Goal: Information Seeking & Learning: Learn about a topic

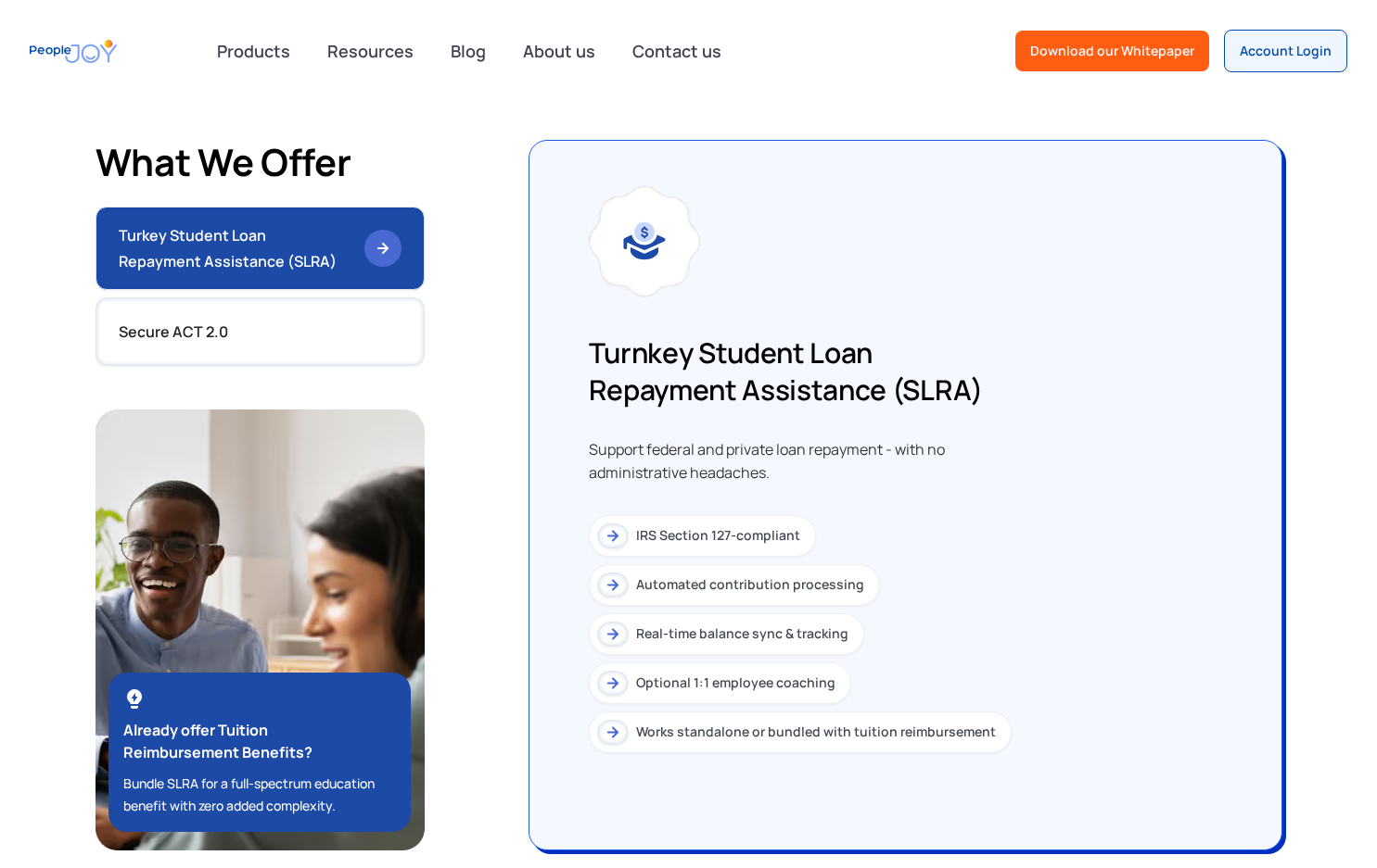
scroll to position [1442, 0]
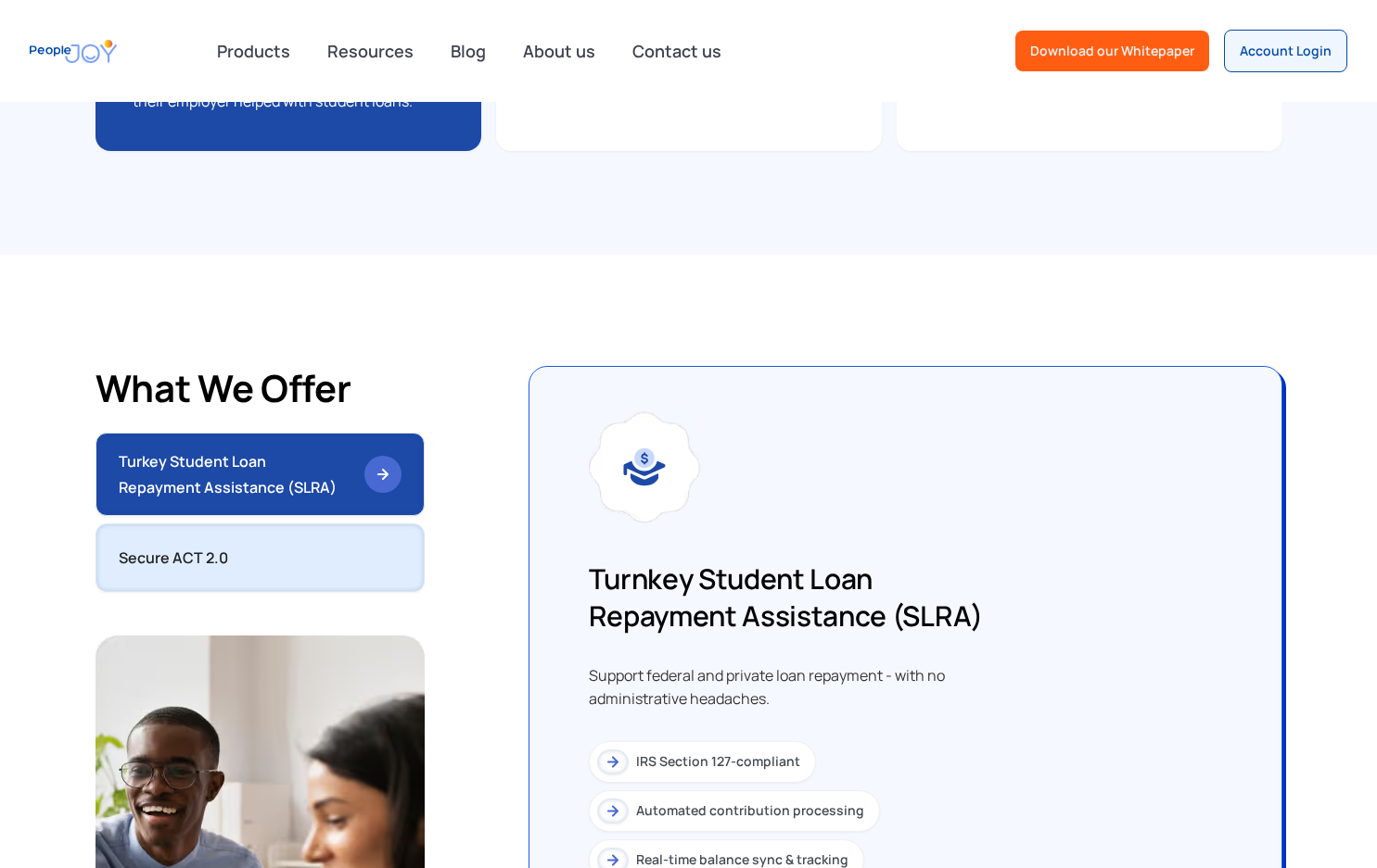
click at [275, 524] on link "Secure ACT 2.0" at bounding box center [260, 558] width 329 height 69
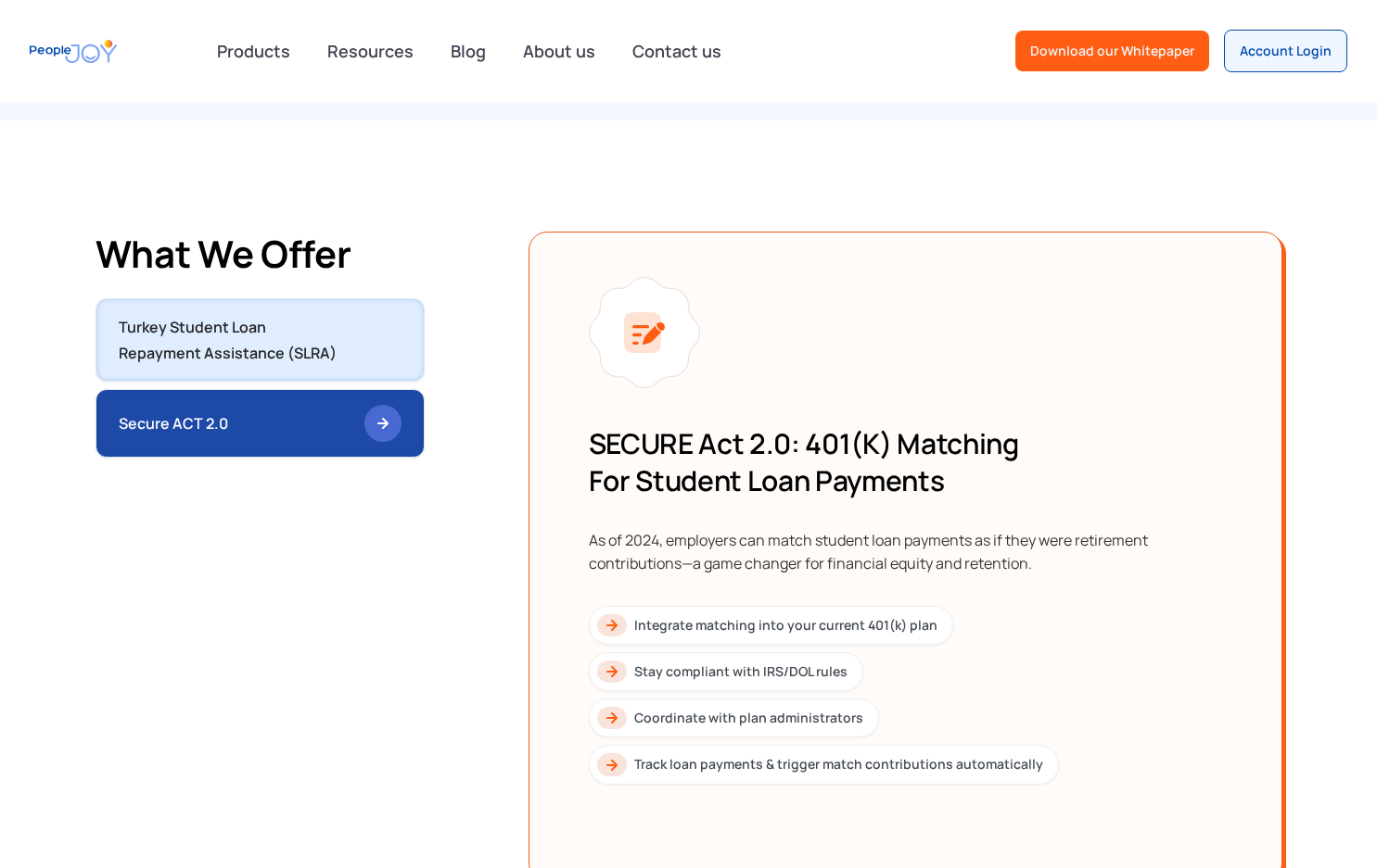
click at [324, 314] on div "Turkey Student Loan Repayment Assistance (SLRA)" at bounding box center [234, 340] width 231 height 52
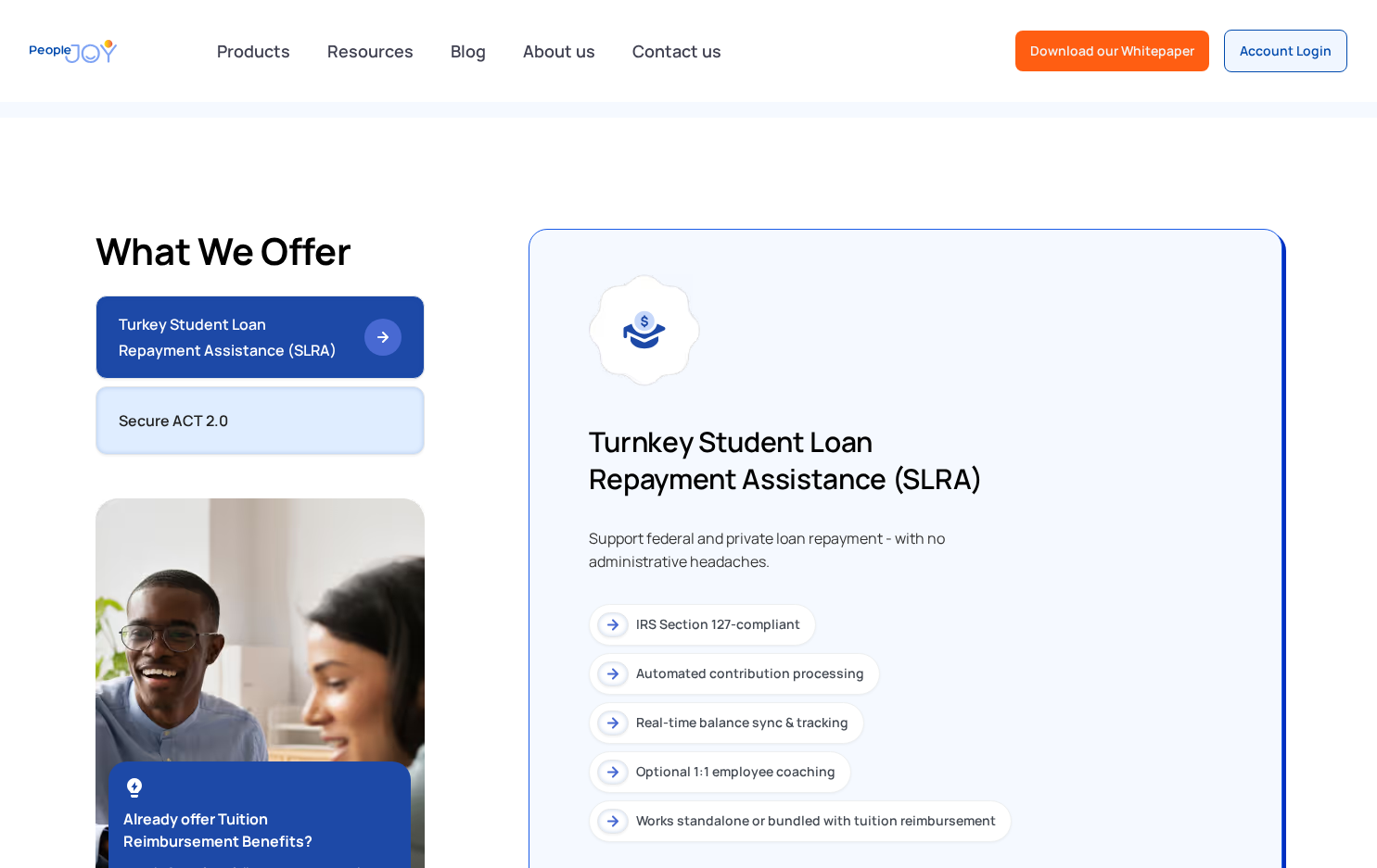
scroll to position [1580, 0]
click at [371, 401] on img at bounding box center [383, 420] width 37 height 37
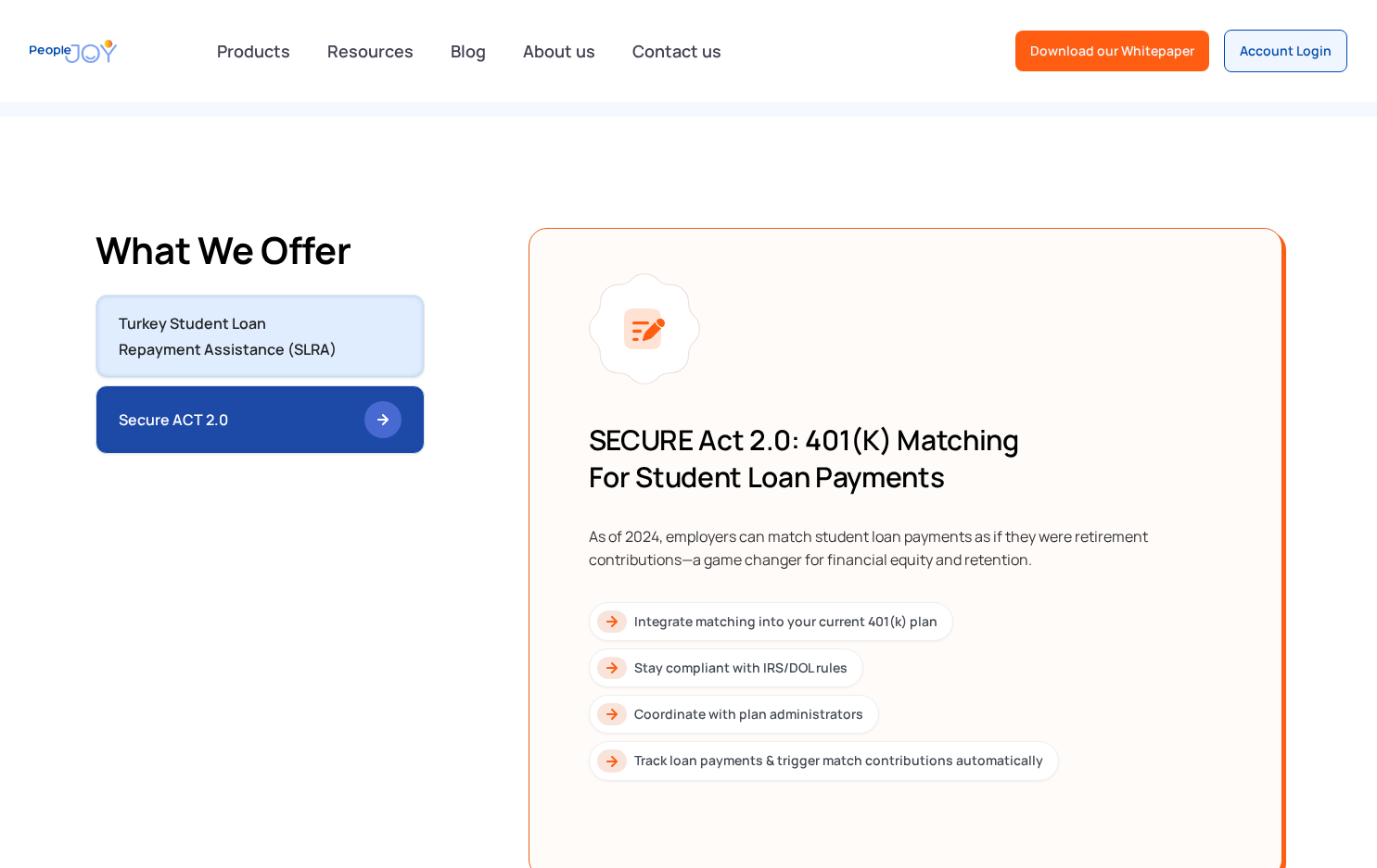
click at [359, 297] on link "Turkey Student Loan Repayment Assistance (SLRA)" at bounding box center [260, 336] width 329 height 83
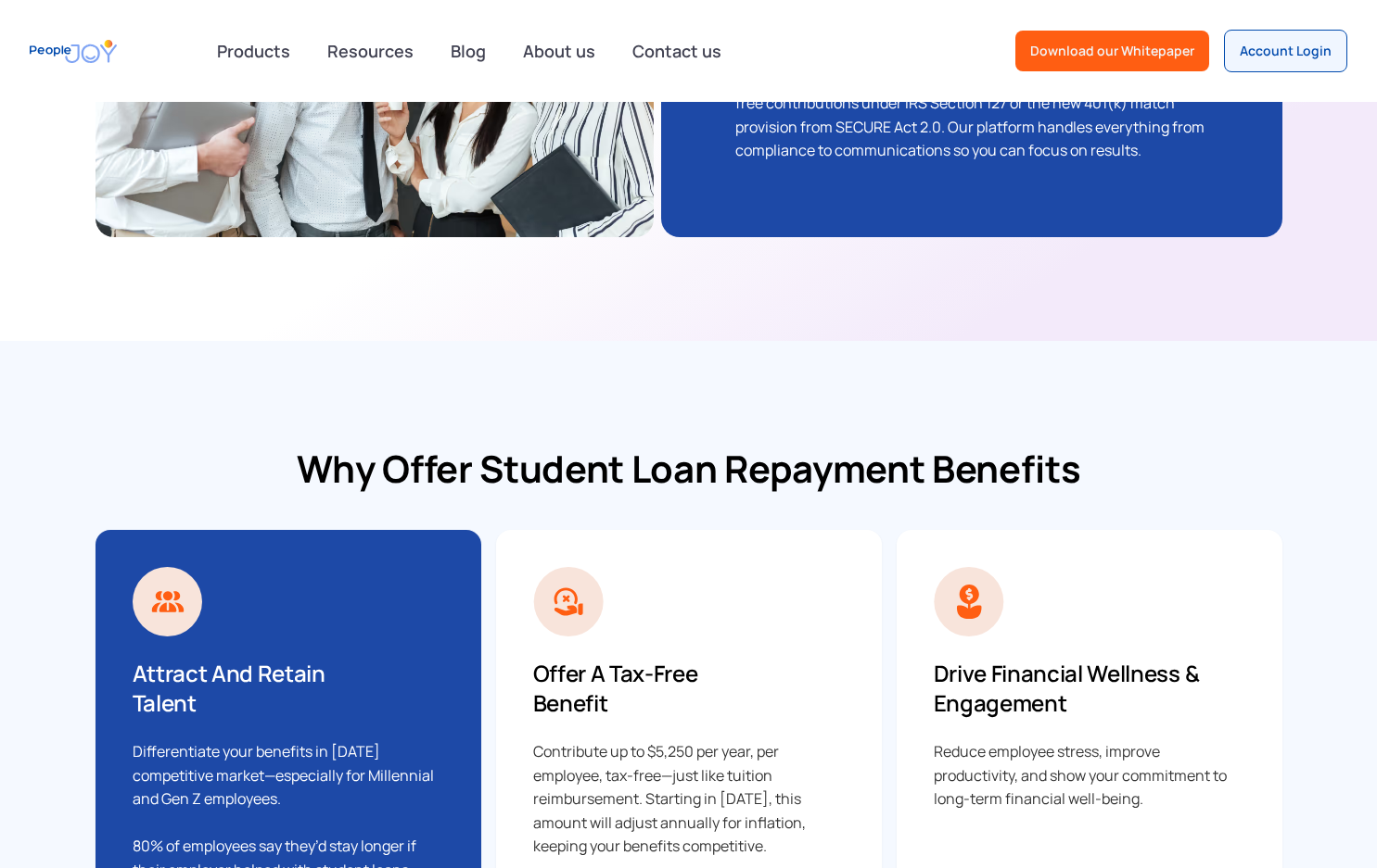
scroll to position [943, 0]
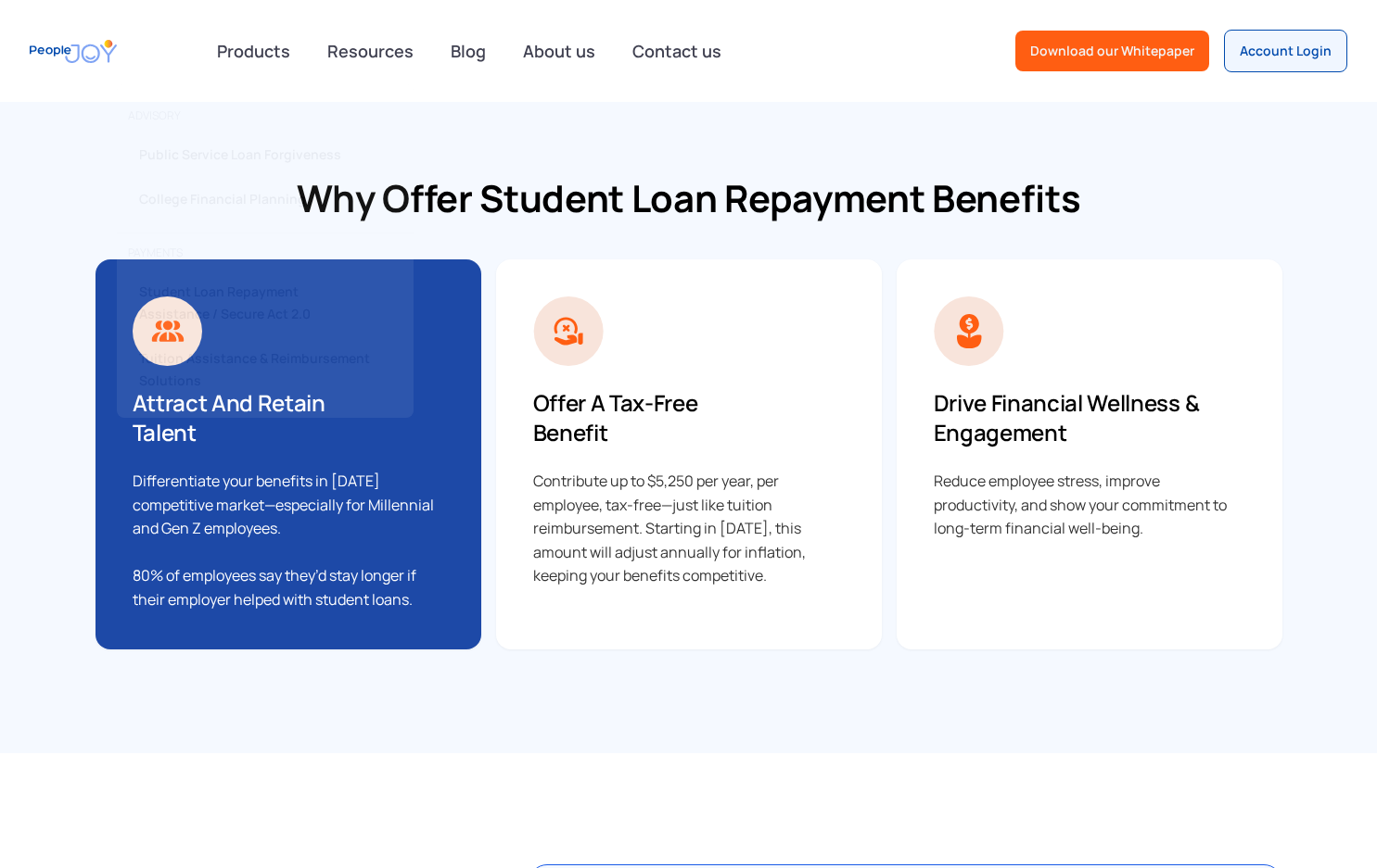
click at [639, 213] on div "Why offer Student Loan Repayment Benefits Attract and Retain Talent Differentia…" at bounding box center [688, 412] width 1187 height 476
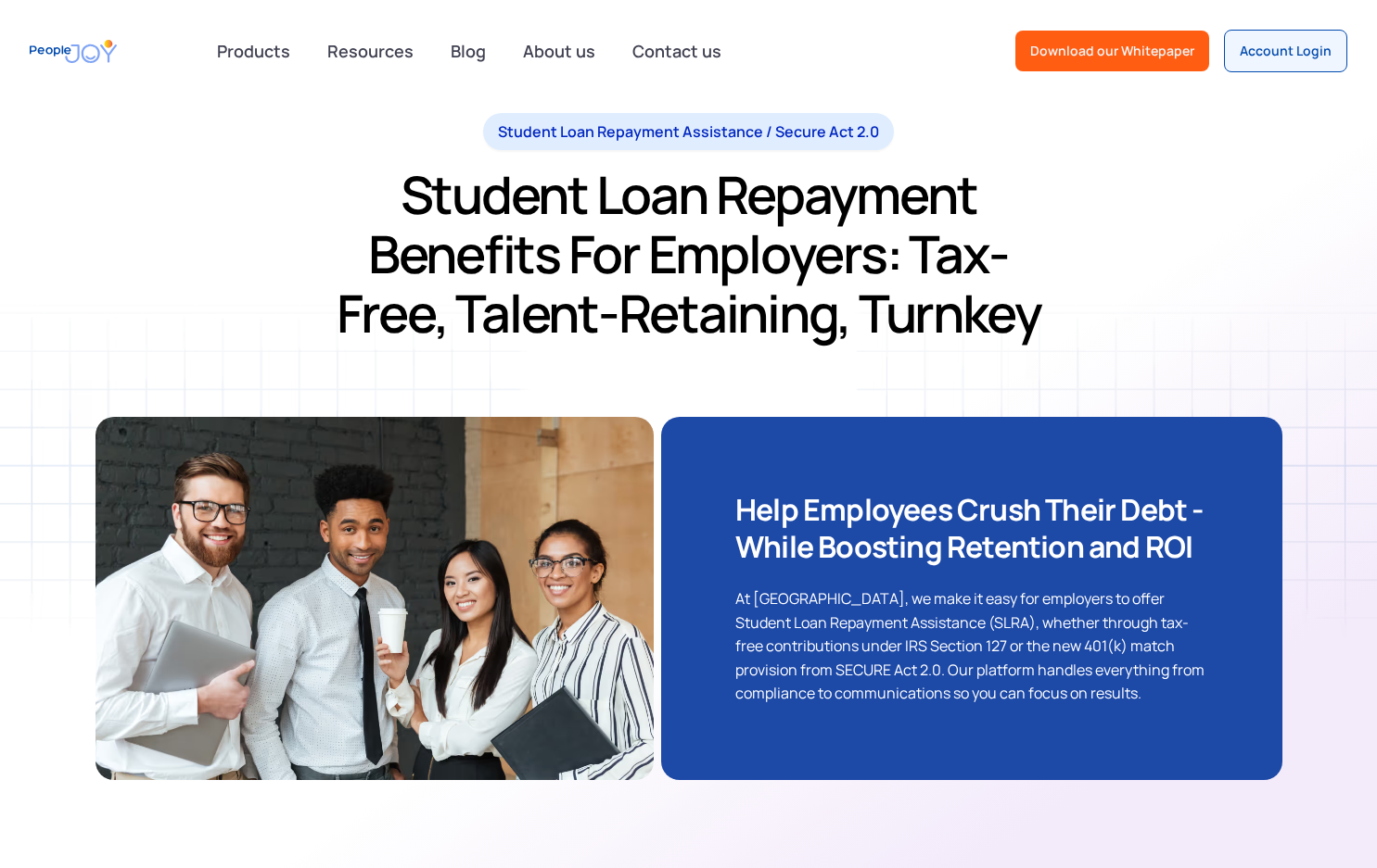
scroll to position [0, 0]
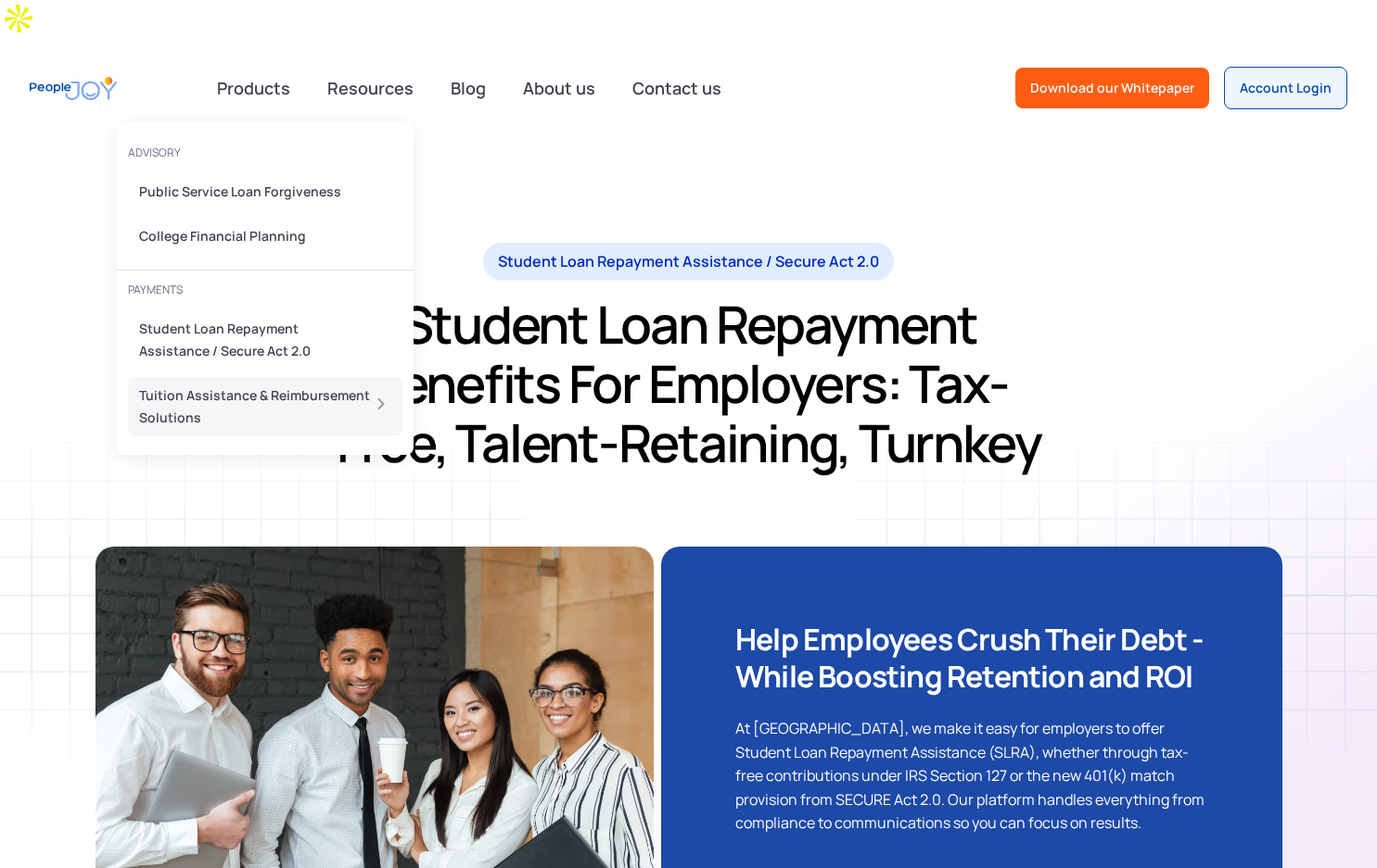
click at [183, 385] on div "Tuition Assistance & Reimbursement Solutions" at bounding box center [259, 407] width 241 height 44
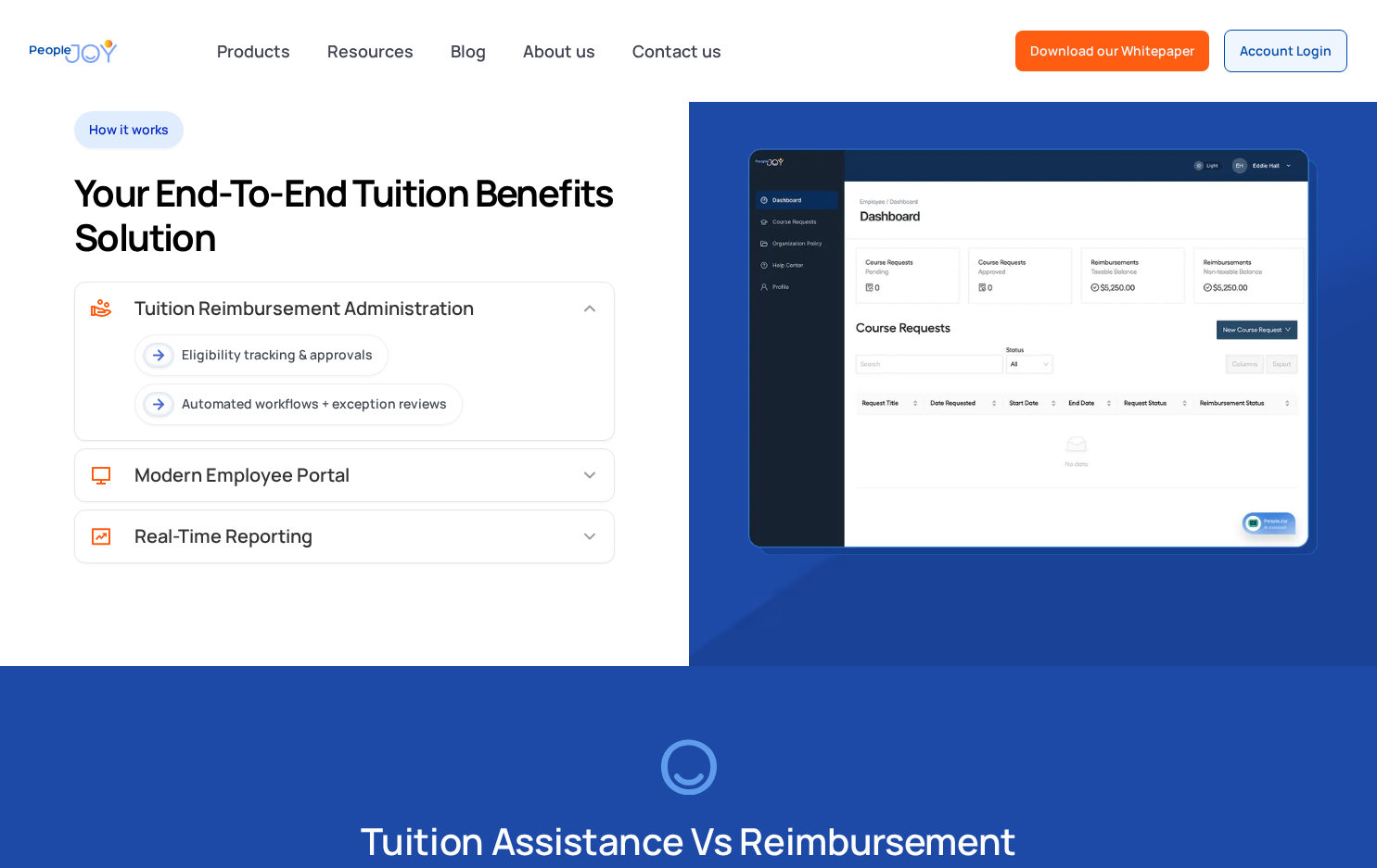
scroll to position [1508, 0]
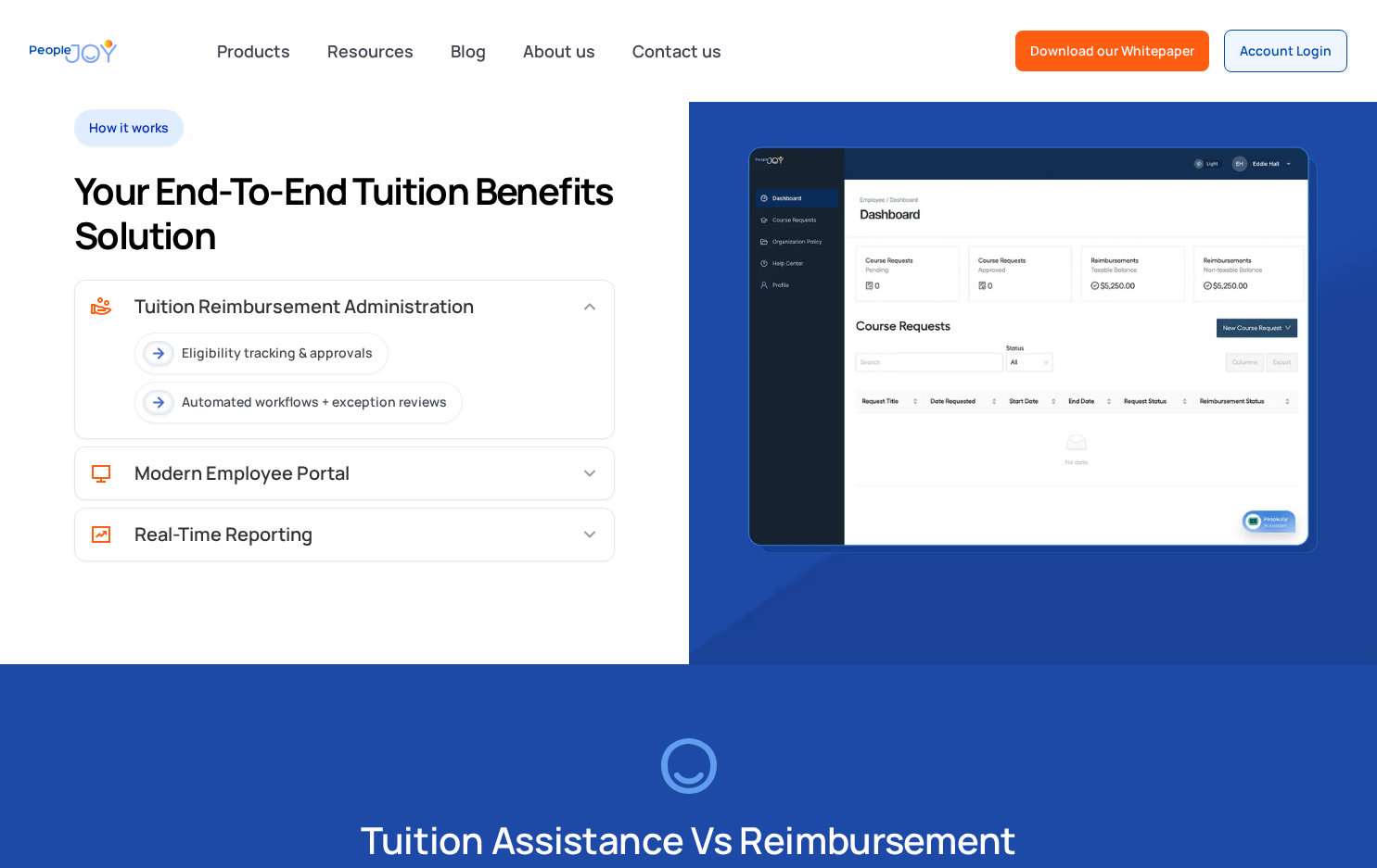
click at [437, 449] on div "Modern Employee Portal" at bounding box center [344, 474] width 539 height 52
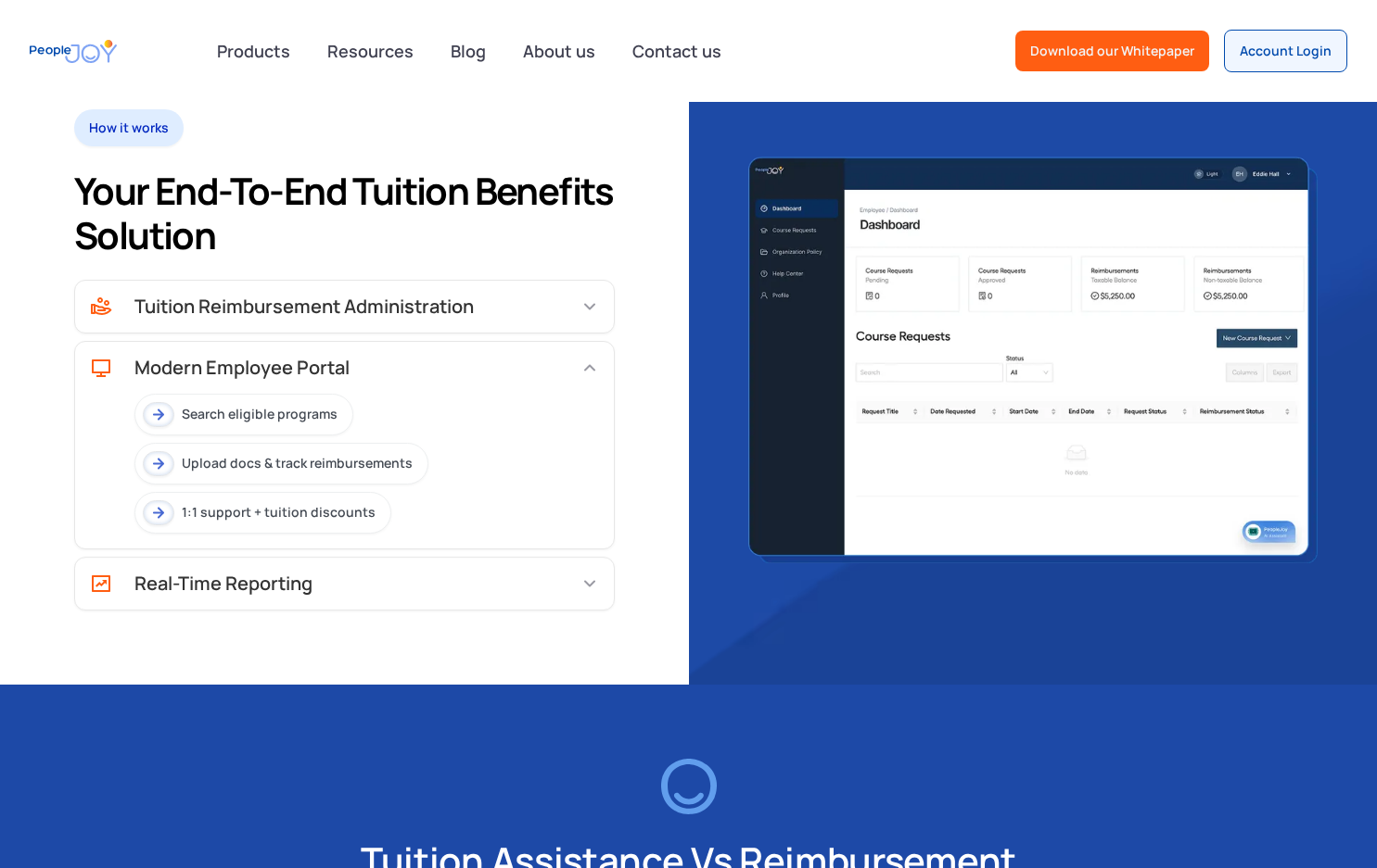
click at [473, 558] on div "Real-Time Reporting" at bounding box center [344, 584] width 539 height 52
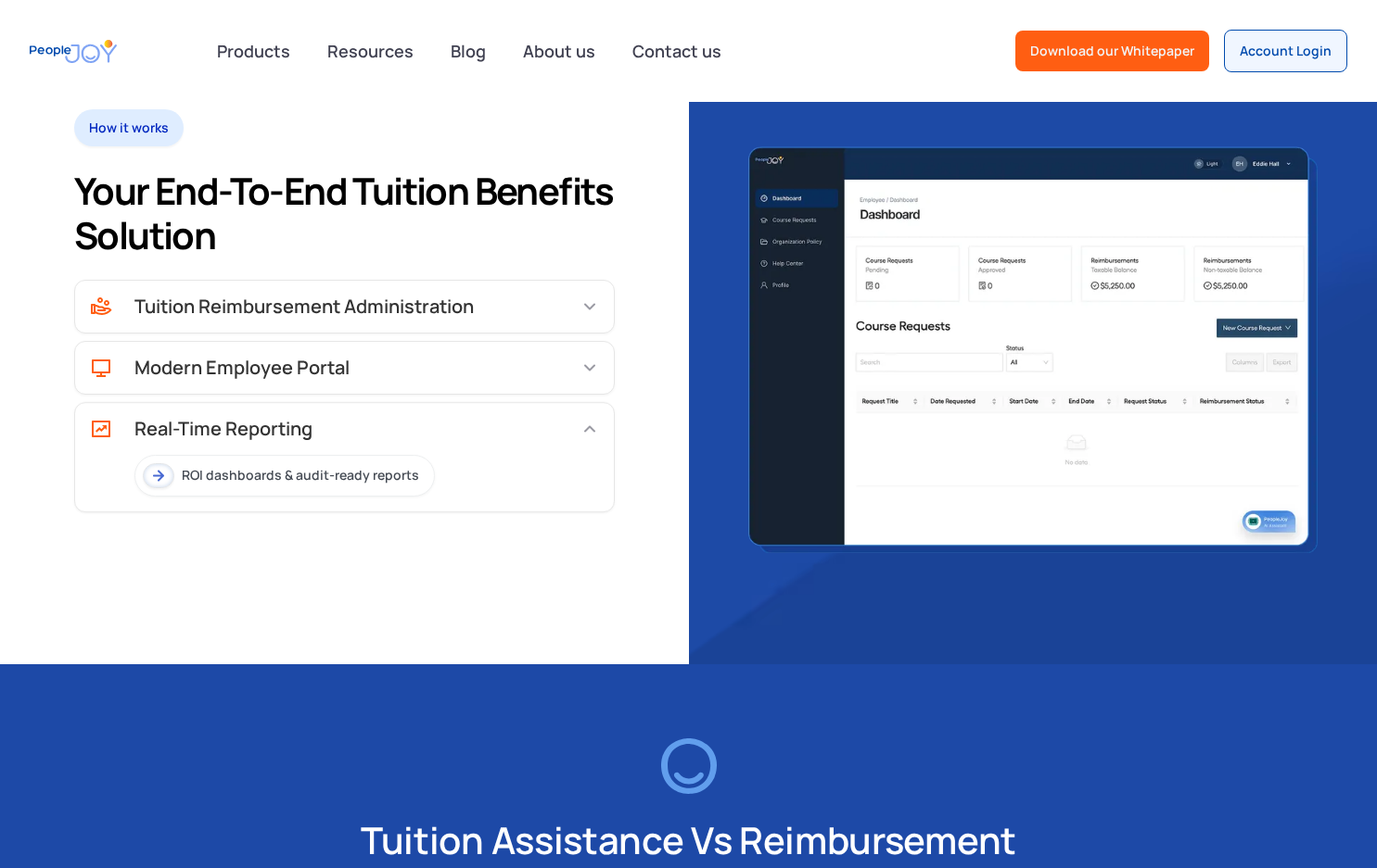
click at [498, 357] on div "Modern Employee Portal" at bounding box center [344, 367] width 509 height 22
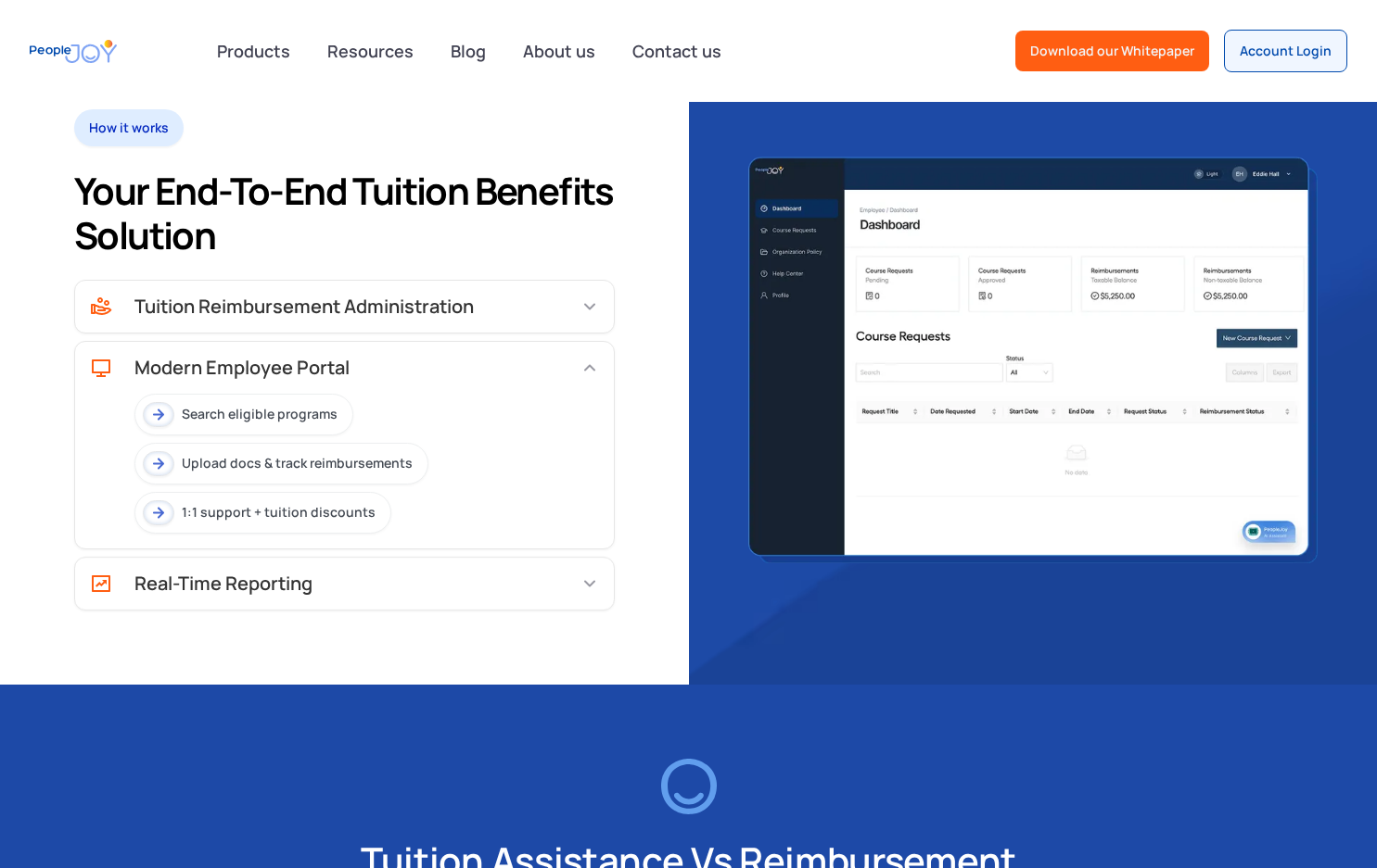
click at [522, 281] on div "Tuition Reimbursement Administration" at bounding box center [344, 307] width 539 height 52
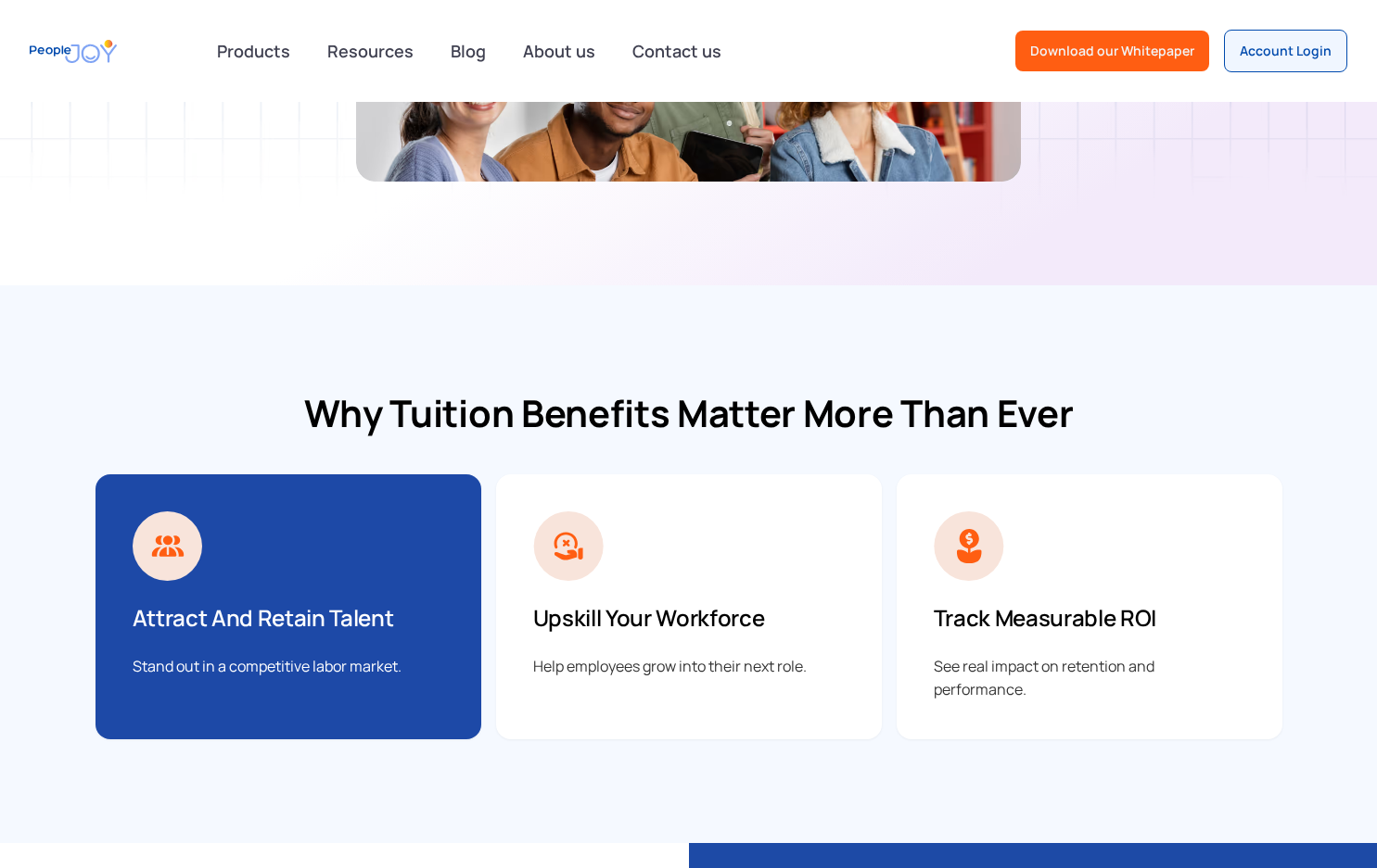
scroll to position [0, 0]
